Goal: Information Seeking & Learning: Learn about a topic

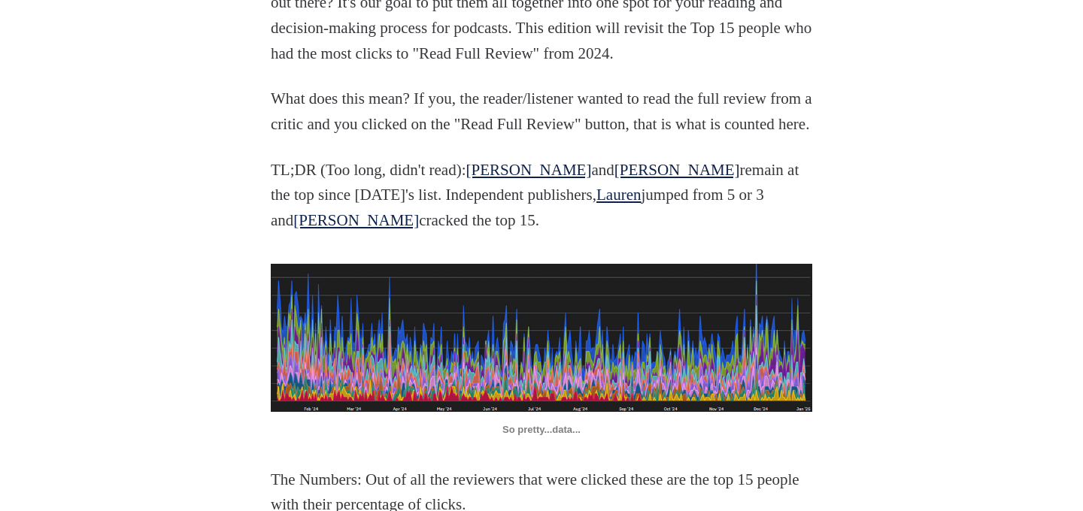
scroll to position [772, 0]
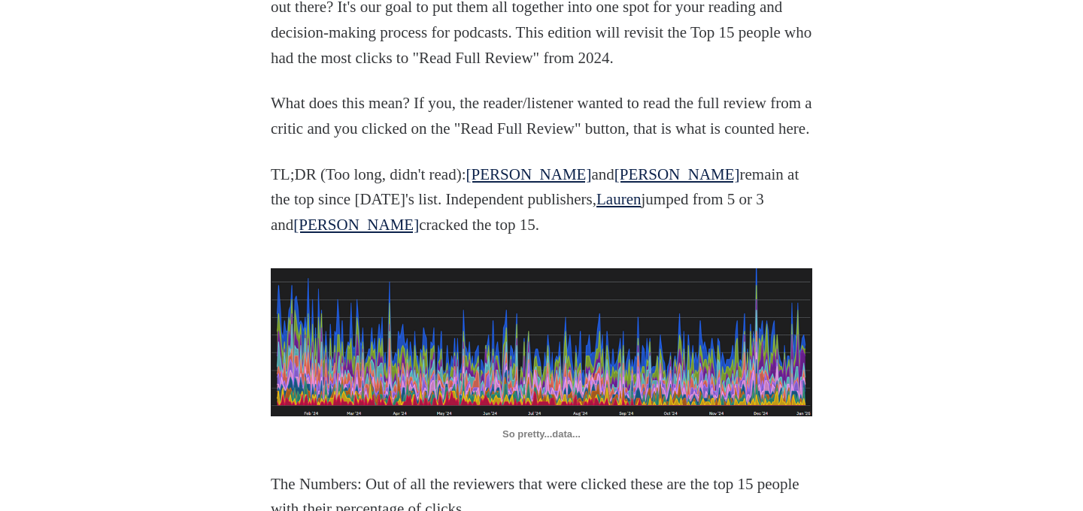
click at [563, 238] on p "TL;DR (Too long, didn't read): [PERSON_NAME] and [PERSON_NAME] remain at the to…" at bounding box center [541, 200] width 541 height 76
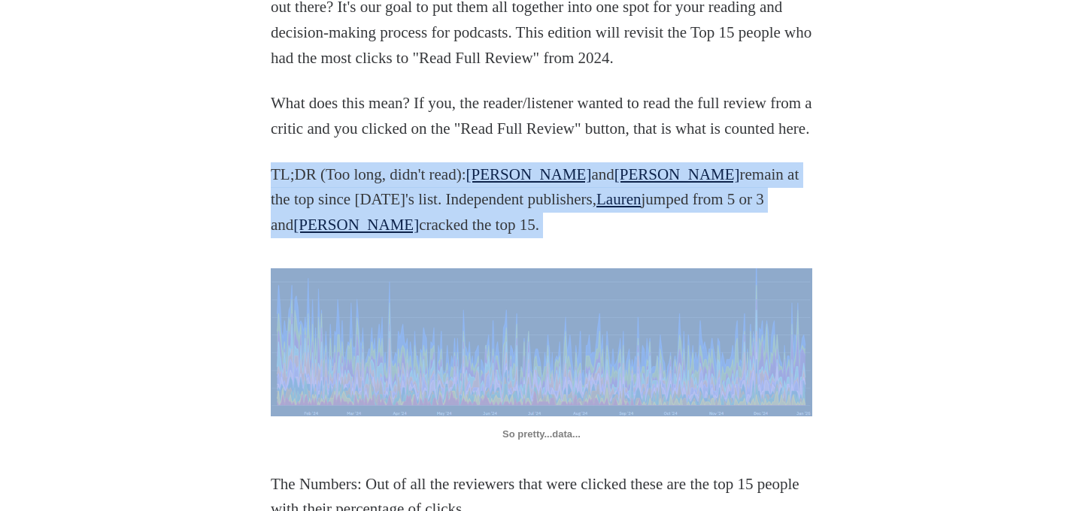
click at [563, 238] on p "TL;DR (Too long, didn't read): [PERSON_NAME] and [PERSON_NAME] remain at the to…" at bounding box center [541, 200] width 541 height 76
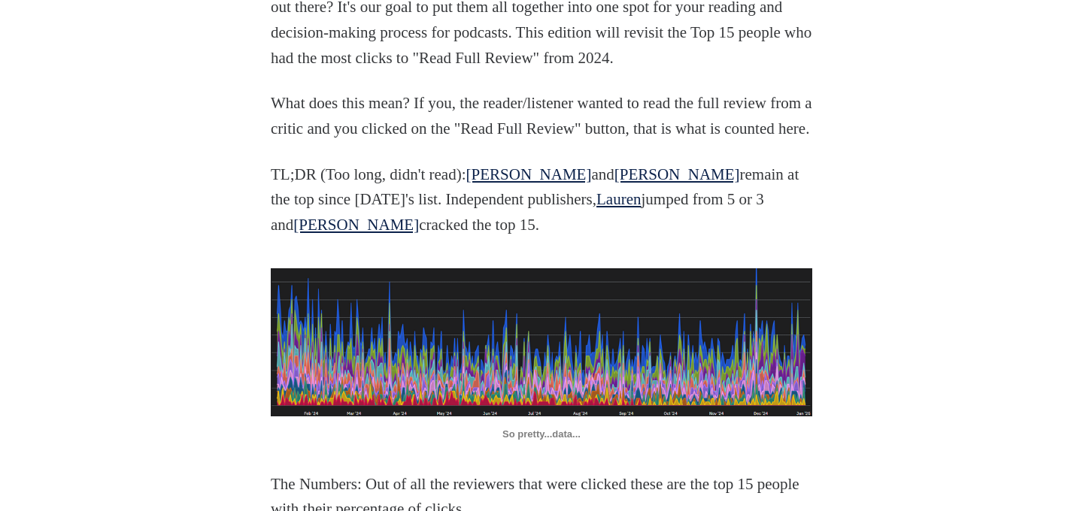
click at [567, 238] on p "TL;DR (Too long, didn't read): [PERSON_NAME] and [PERSON_NAME] remain at the to…" at bounding box center [541, 200] width 541 height 76
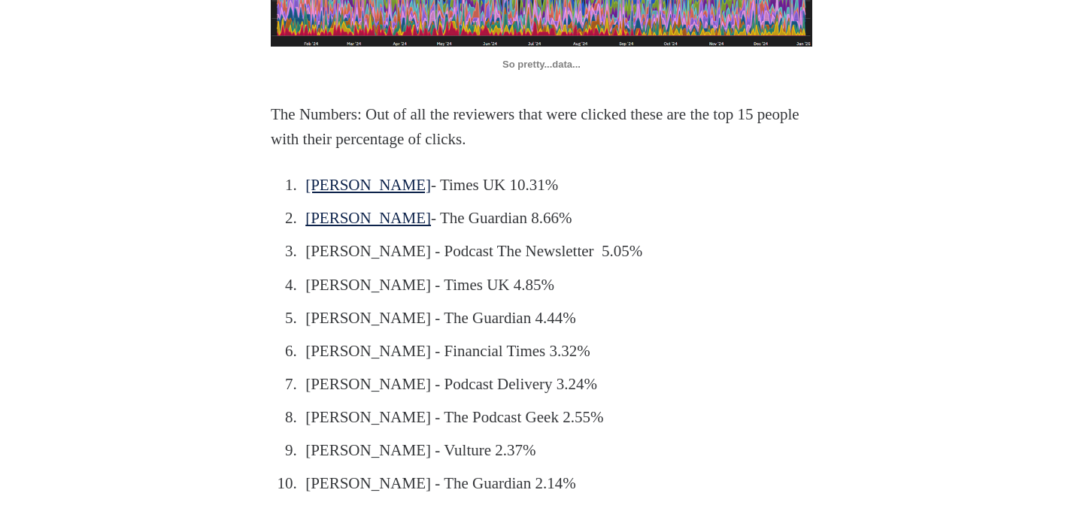
scroll to position [1140, 0]
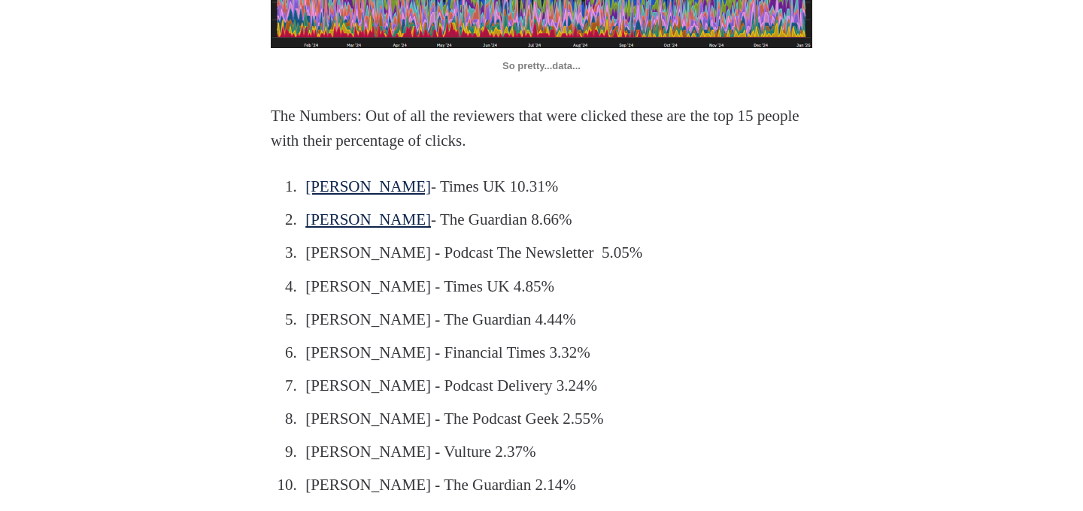
drag, startPoint x: 444, startPoint y: 244, endPoint x: 562, endPoint y: 243, distance: 117.3
click at [562, 200] on li "[PERSON_NAME] - Times UK 10.31%" at bounding box center [545, 187] width 488 height 26
click at [338, 196] on link "[PERSON_NAME]" at bounding box center [368, 186] width 126 height 18
click at [338, 229] on link "[PERSON_NAME]" at bounding box center [368, 220] width 126 height 18
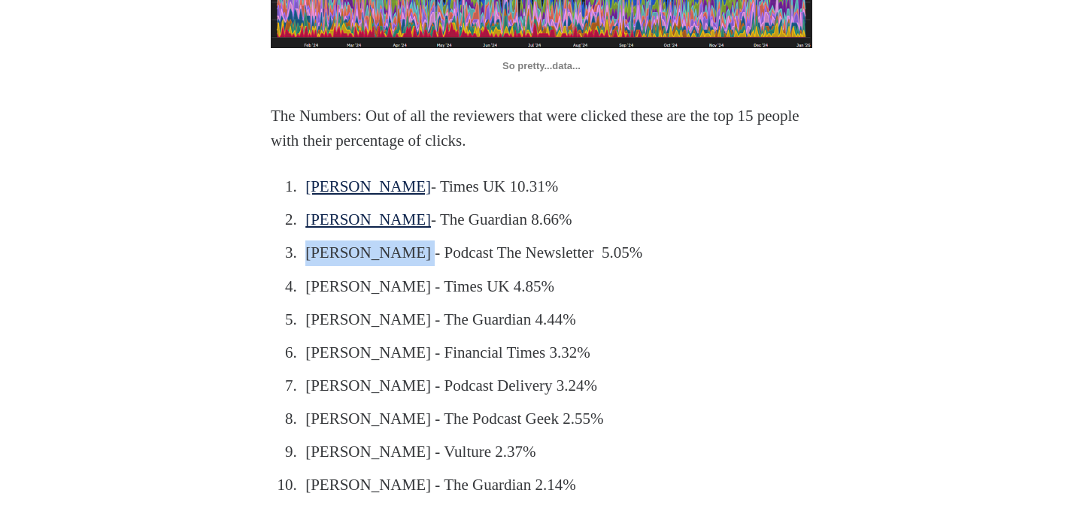
drag, startPoint x: 406, startPoint y: 303, endPoint x: 307, endPoint y: 303, distance: 99.3
click at [307, 266] on li "[PERSON_NAME] - Podcast The Newsletter 5.05%" at bounding box center [545, 254] width 488 height 26
copy li "[PERSON_NAME]"
click at [533, 333] on li "[PERSON_NAME] - The Guardian 4.44%" at bounding box center [545, 321] width 488 height 26
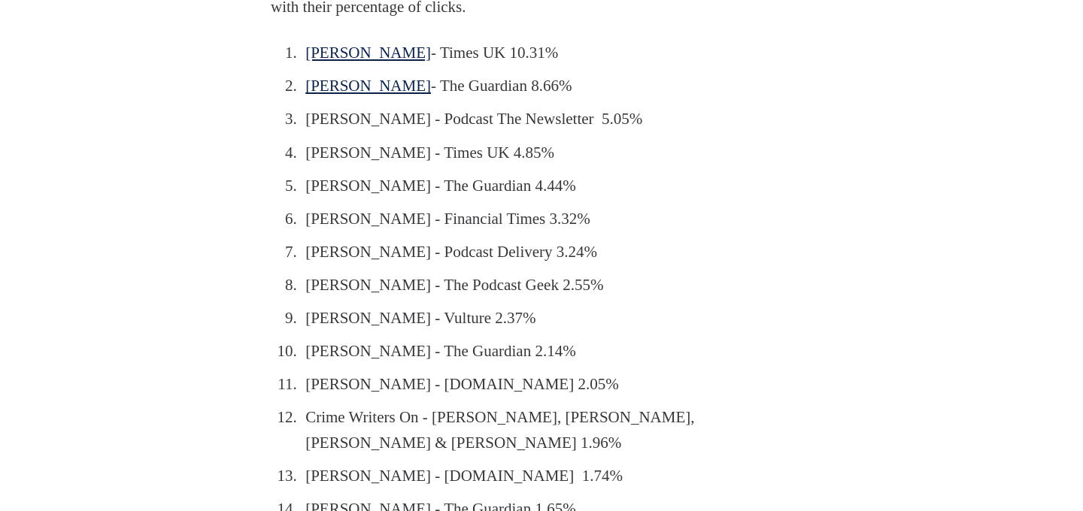
scroll to position [1275, 0]
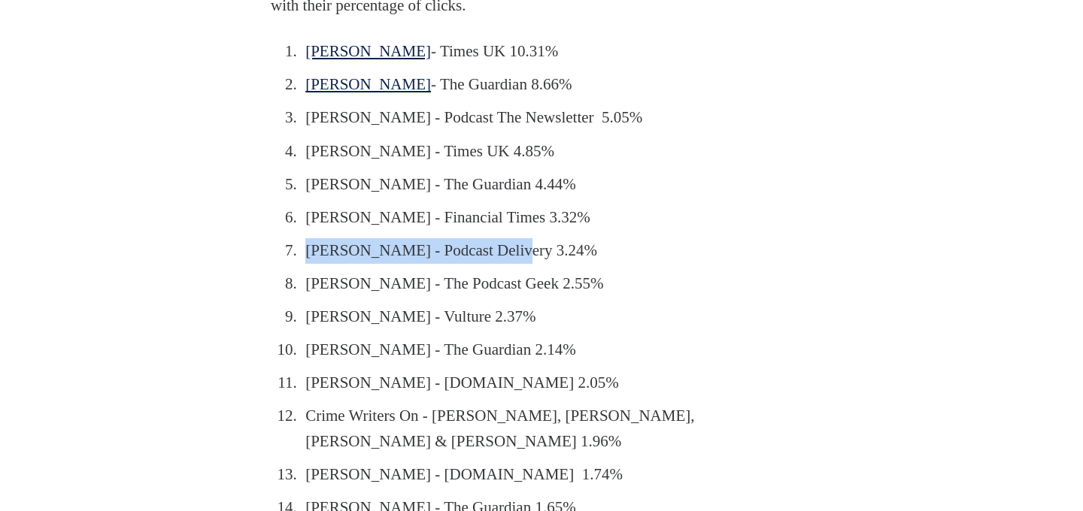
drag, startPoint x: 512, startPoint y: 297, endPoint x: 302, endPoint y: 293, distance: 210.6
click at [302, 264] on li "[PERSON_NAME] - Podcast Delivery 3.24%" at bounding box center [545, 251] width 488 height 26
copy li "[PERSON_NAME] - Podcast Delivery"
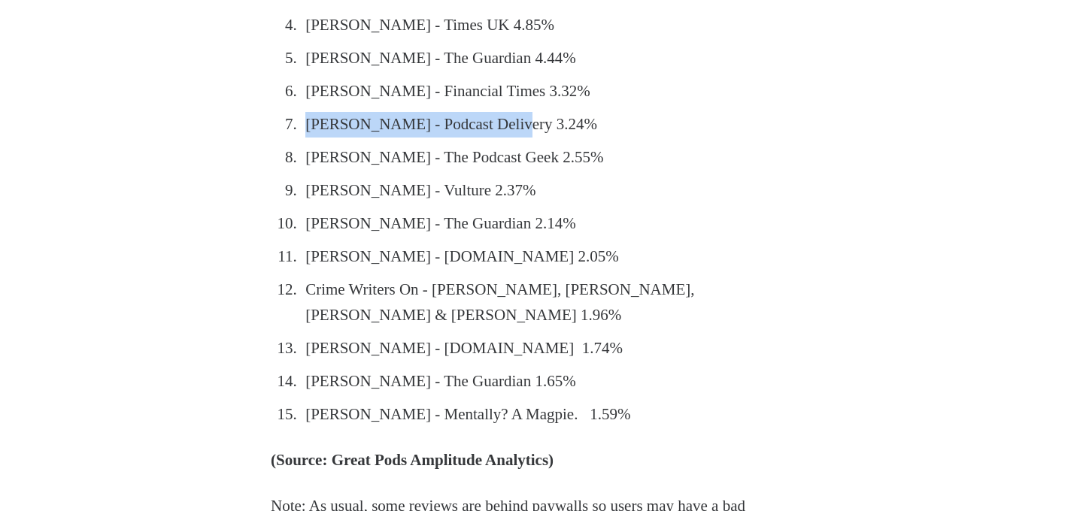
scroll to position [1405, 0]
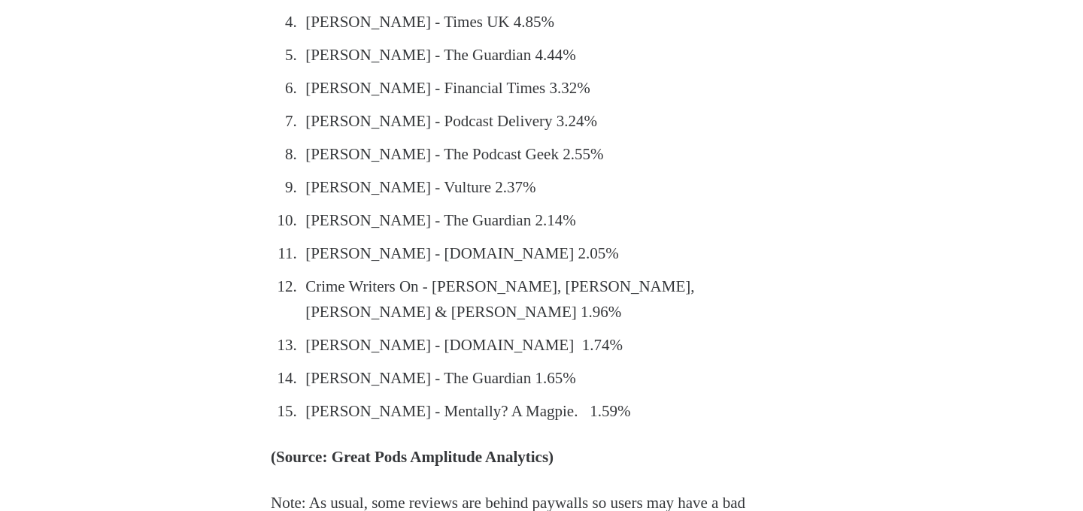
click at [488, 325] on li "Crime Writers On - [PERSON_NAME], [PERSON_NAME], [PERSON_NAME] & [PERSON_NAME] …" at bounding box center [545, 299] width 488 height 50
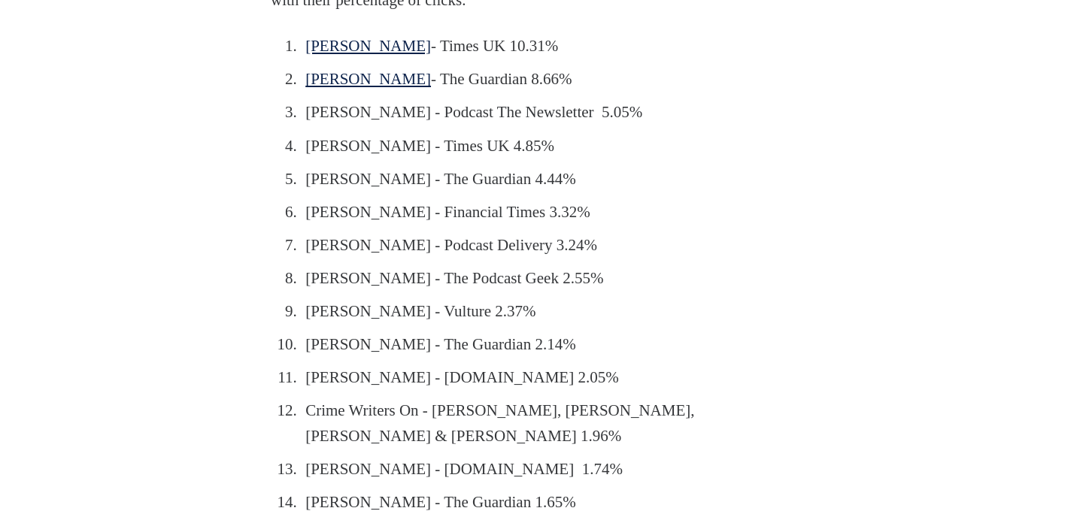
scroll to position [1280, 0]
drag, startPoint x: 406, startPoint y: 362, endPoint x: 311, endPoint y: 362, distance: 95.5
click at [311, 326] on li "[PERSON_NAME] - Vulture 2.37%" at bounding box center [545, 313] width 488 height 26
copy li "[PERSON_NAME]"
click at [391, 56] on link "[PERSON_NAME]" at bounding box center [368, 47] width 126 height 18
